Goal: Task Accomplishment & Management: Use online tool/utility

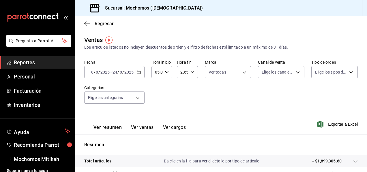
click at [139, 72] on icon "button" at bounding box center [139, 72] width 4 height 4
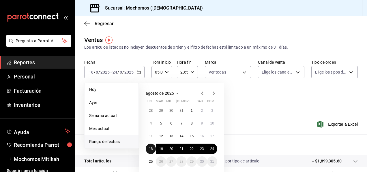
click at [152, 146] on abbr "18" at bounding box center [151, 148] width 4 height 4
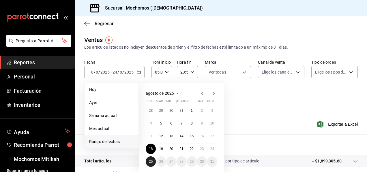
click at [151, 163] on button "25" at bounding box center [151, 161] width 10 height 10
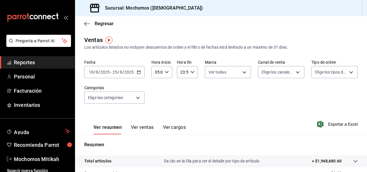
click at [192, 74] on icon "button" at bounding box center [193, 72] width 4 height 4
click at [182, 118] on span "23" at bounding box center [181, 119] width 1 height 5
click at [182, 119] on span "05" at bounding box center [181, 121] width 1 height 5
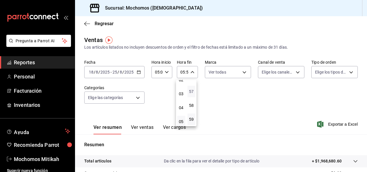
click at [191, 91] on span "57" at bounding box center [191, 91] width 1 height 5
type input "05:57"
click at [191, 85] on span "00" at bounding box center [191, 86] width 1 height 5
type input "05:00"
click at [284, 103] on div at bounding box center [183, 86] width 367 height 172
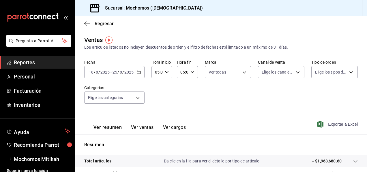
click at [340, 122] on span "Exportar a Excel" at bounding box center [339, 123] width 40 height 7
